Goal: Transaction & Acquisition: Purchase product/service

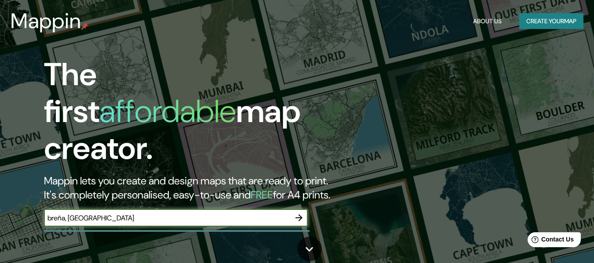
type input "breña, [GEOGRAPHIC_DATA]"
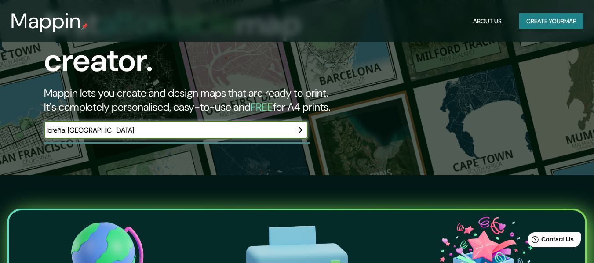
scroll to position [44, 0]
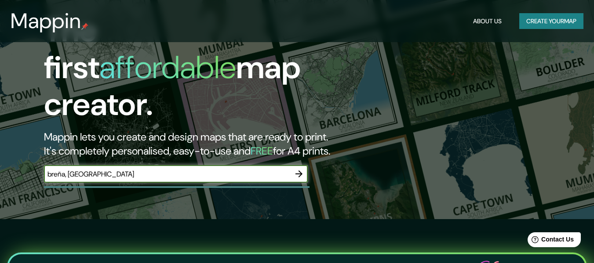
click at [298, 169] on icon "button" at bounding box center [299, 174] width 11 height 11
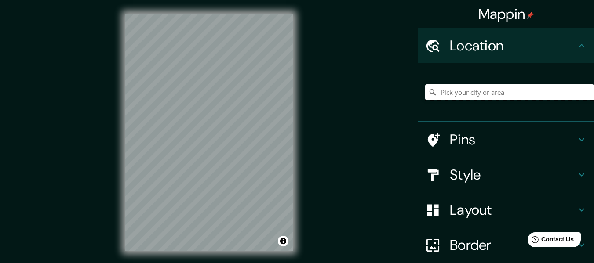
click at [503, 90] on input "Pick your city or area" at bounding box center [509, 92] width 169 height 16
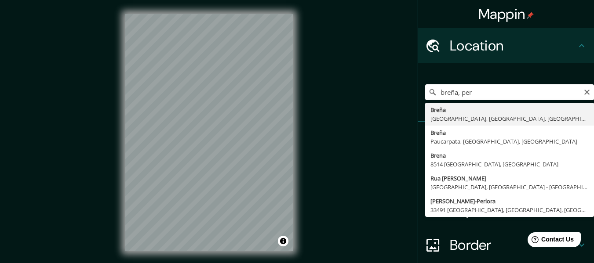
type input "Breña, [GEOGRAPHIC_DATA], [GEOGRAPHIC_DATA], [GEOGRAPHIC_DATA]"
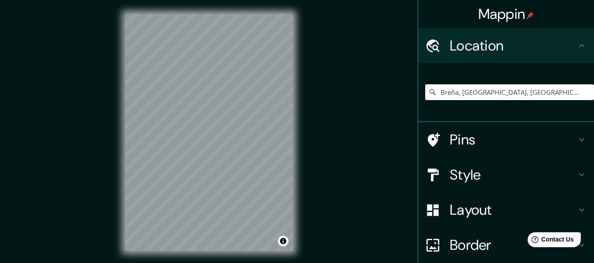
drag, startPoint x: 122, startPoint y: 141, endPoint x: 110, endPoint y: 141, distance: 12.3
click at [110, 141] on div "Mappin Location [GEOGRAPHIC_DATA], [GEOGRAPHIC_DATA], [GEOGRAPHIC_DATA], [GEOGR…" at bounding box center [297, 139] width 594 height 279
click at [522, 135] on h4 "Pins" at bounding box center [513, 140] width 127 height 18
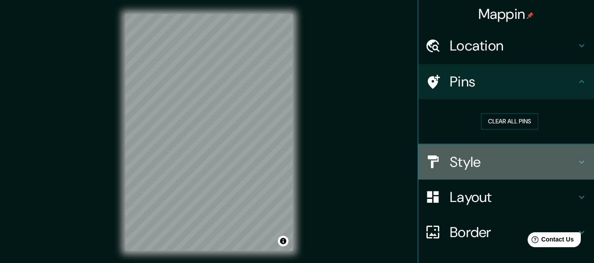
click at [541, 155] on h4 "Style" at bounding box center [513, 162] width 127 height 18
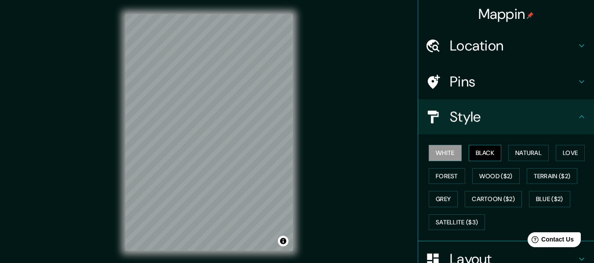
click at [482, 155] on button "Black" at bounding box center [485, 153] width 33 height 16
click at [440, 198] on button "Grey" at bounding box center [443, 199] width 29 height 16
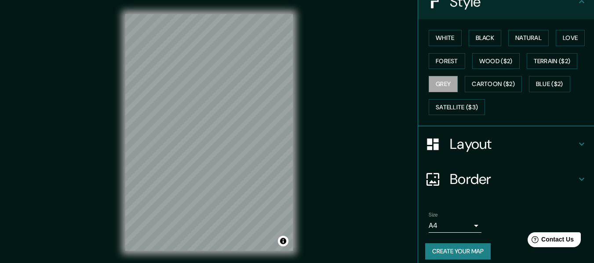
scroll to position [122, 0]
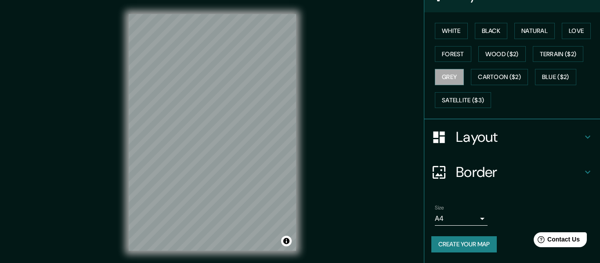
click at [468, 221] on body "Mappin Location [GEOGRAPHIC_DATA], [GEOGRAPHIC_DATA], [GEOGRAPHIC_DATA], [GEOGR…" at bounding box center [300, 131] width 600 height 263
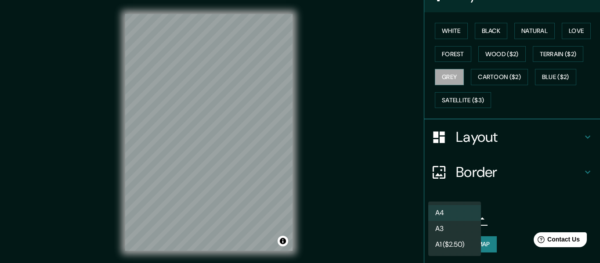
click at [465, 229] on li "A3" at bounding box center [455, 229] width 53 height 16
type input "a4"
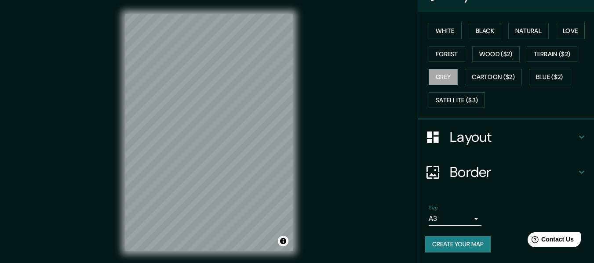
click at [473, 220] on body "Mappin Location [GEOGRAPHIC_DATA], [GEOGRAPHIC_DATA], [GEOGRAPHIC_DATA], [GEOGR…" at bounding box center [297, 131] width 594 height 263
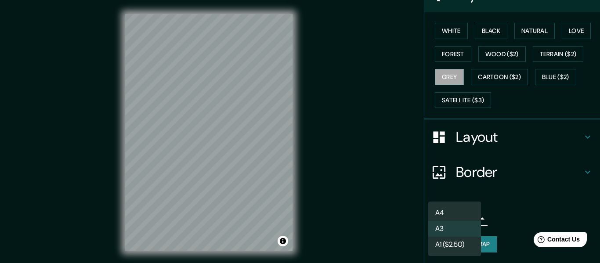
click at [499, 214] on div at bounding box center [300, 131] width 600 height 263
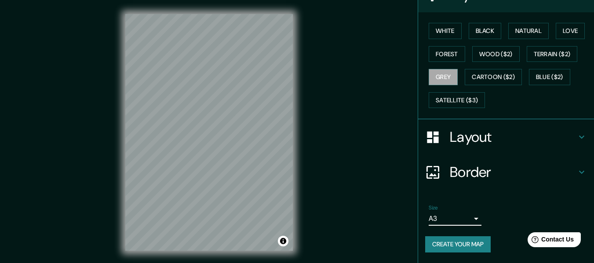
click at [527, 172] on h4 "Border" at bounding box center [513, 173] width 127 height 18
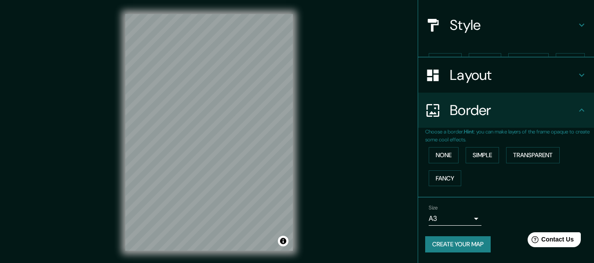
scroll to position [77, 0]
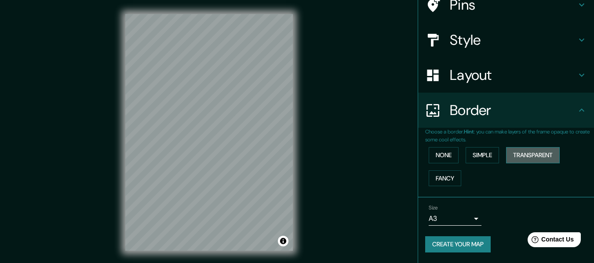
click at [524, 158] on button "Transparent" at bounding box center [533, 155] width 54 height 16
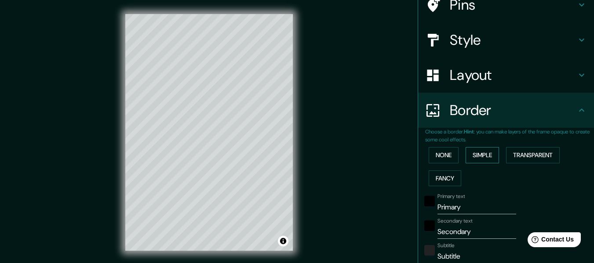
click at [483, 153] on button "Simple" at bounding box center [481, 155] width 33 height 16
click at [442, 153] on button "None" at bounding box center [444, 155] width 30 height 16
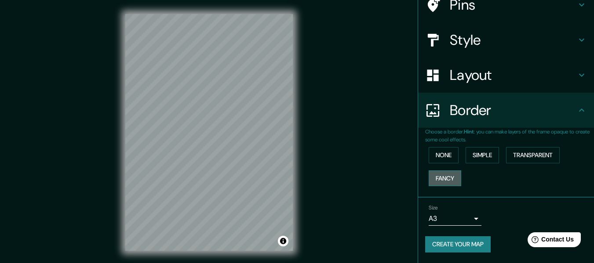
click at [443, 182] on button "Fancy" at bounding box center [445, 179] width 33 height 16
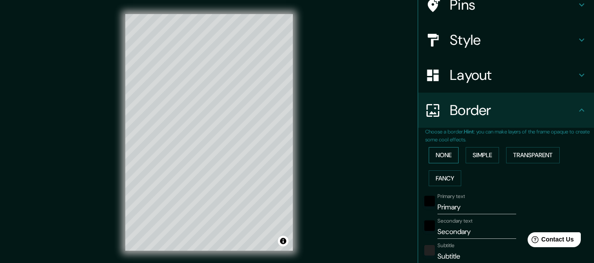
click at [433, 160] on button "None" at bounding box center [444, 155] width 30 height 16
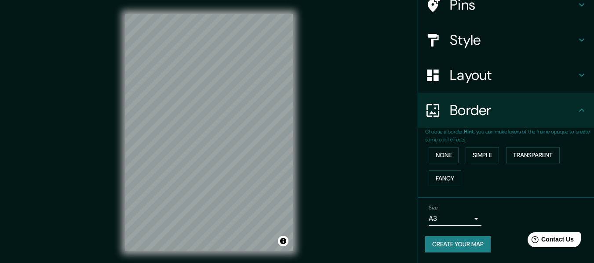
click at [519, 105] on h4 "Border" at bounding box center [513, 111] width 127 height 18
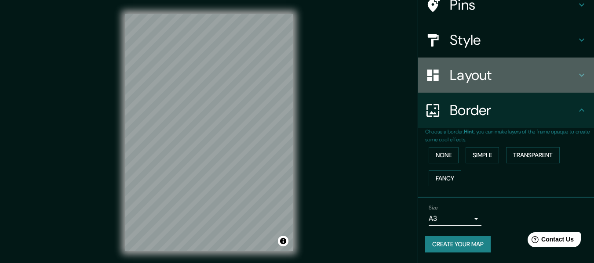
click at [506, 81] on h4 "Layout" at bounding box center [513, 75] width 127 height 18
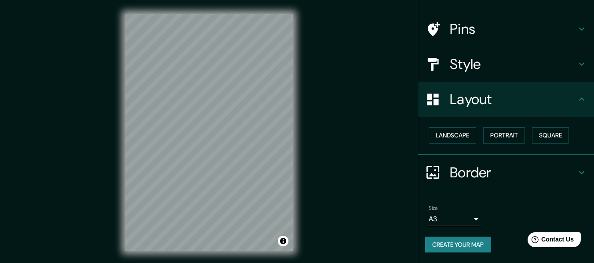
scroll to position [53, 0]
click at [536, 135] on button "Square" at bounding box center [550, 135] width 37 height 16
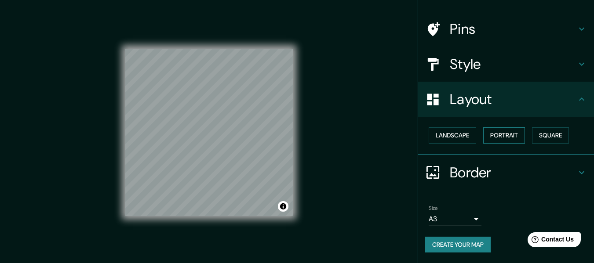
click at [519, 136] on button "Portrait" at bounding box center [504, 135] width 42 height 16
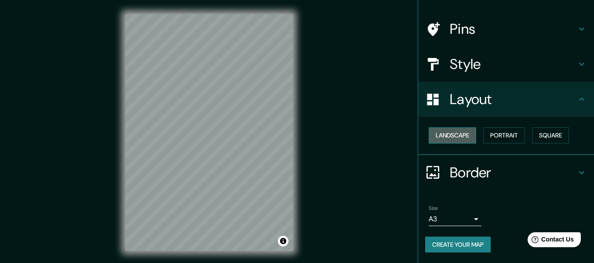
click at [459, 137] on button "Landscape" at bounding box center [452, 135] width 47 height 16
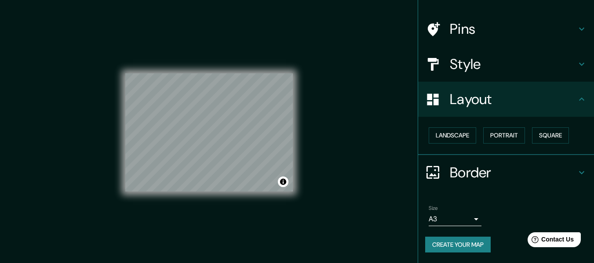
click at [461, 67] on h4 "Style" at bounding box center [513, 64] width 127 height 18
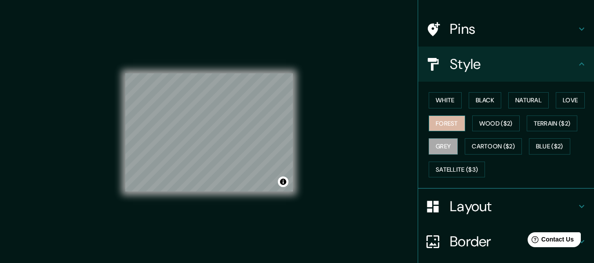
click at [433, 125] on button "Forest" at bounding box center [447, 124] width 36 height 16
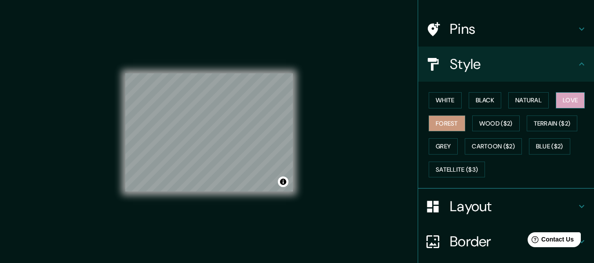
click at [563, 105] on button "Love" at bounding box center [570, 100] width 29 height 16
click at [530, 103] on button "Natural" at bounding box center [528, 100] width 40 height 16
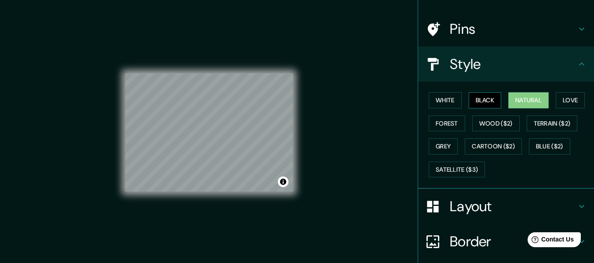
click at [487, 99] on button "Black" at bounding box center [485, 100] width 33 height 16
click at [445, 99] on button "White" at bounding box center [445, 100] width 33 height 16
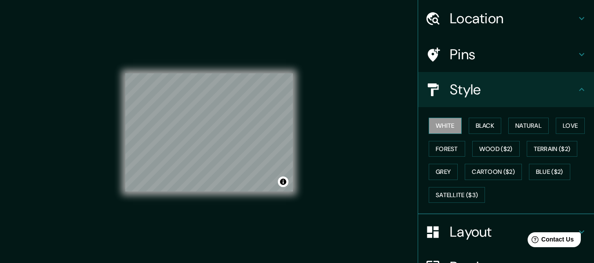
scroll to position [0, 0]
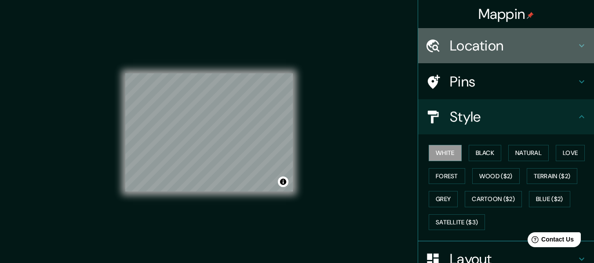
click at [511, 51] on h4 "Location" at bounding box center [513, 46] width 127 height 18
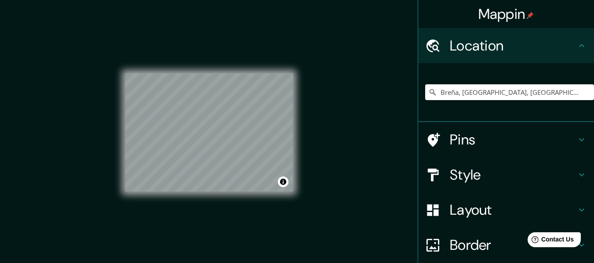
click at [503, 178] on h4 "Style" at bounding box center [513, 175] width 127 height 18
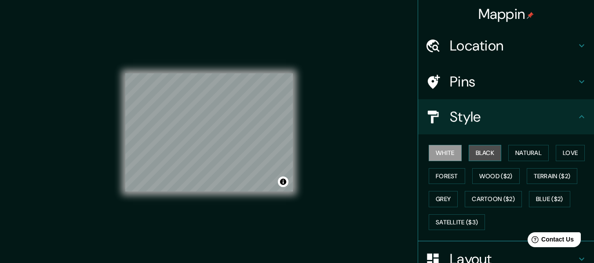
click at [487, 156] on button "Black" at bounding box center [485, 153] width 33 height 16
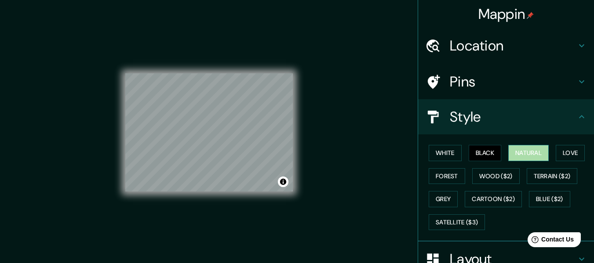
click at [519, 154] on button "Natural" at bounding box center [528, 153] width 40 height 16
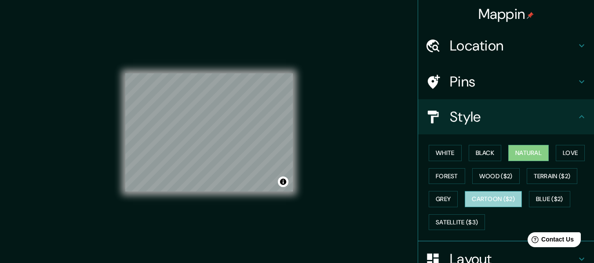
click at [499, 203] on button "Cartoon ($2)" at bounding box center [493, 199] width 57 height 16
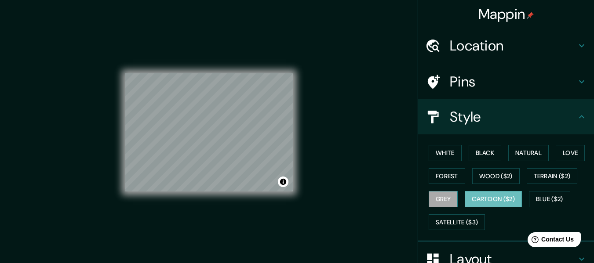
click at [437, 197] on button "Grey" at bounding box center [443, 199] width 29 height 16
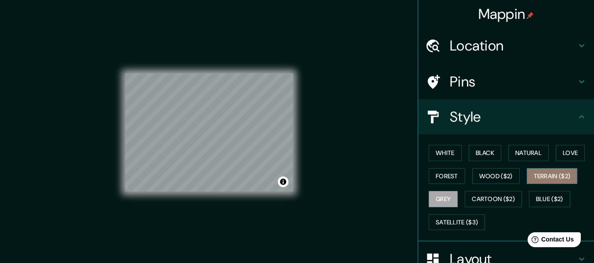
click at [546, 178] on button "Terrain ($2)" at bounding box center [552, 176] width 51 height 16
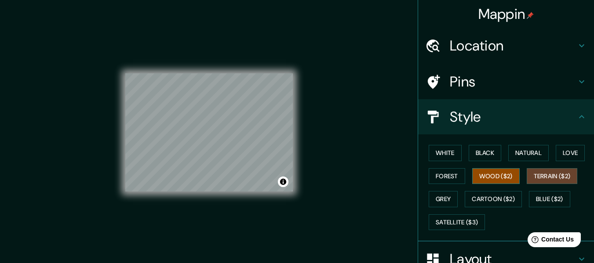
click at [495, 182] on button "Wood ($2)" at bounding box center [495, 176] width 47 height 16
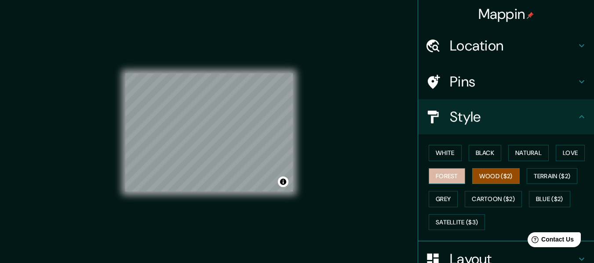
click at [446, 173] on button "Forest" at bounding box center [447, 176] width 36 height 16
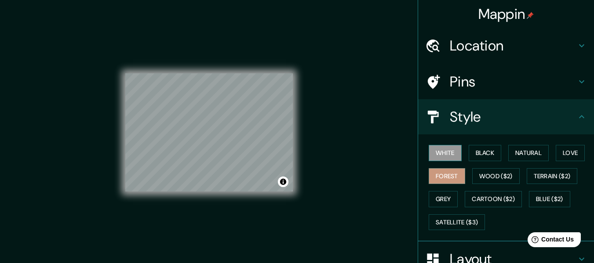
click at [445, 152] on button "White" at bounding box center [445, 153] width 33 height 16
click at [476, 150] on button "Black" at bounding box center [485, 153] width 33 height 16
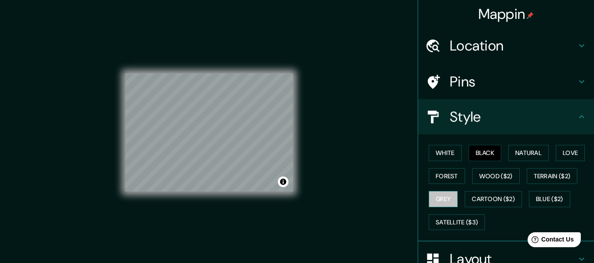
click at [445, 194] on button "Grey" at bounding box center [443, 199] width 29 height 16
click at [283, 185] on button "Toggle attribution" at bounding box center [283, 182] width 11 height 11
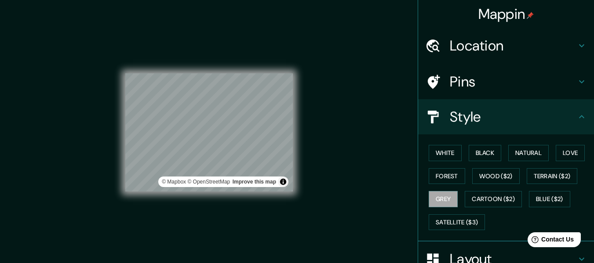
click at [353, 186] on div "Mappin Location [GEOGRAPHIC_DATA], [GEOGRAPHIC_DATA], [GEOGRAPHIC_DATA], [GEOGR…" at bounding box center [297, 139] width 594 height 279
